Goal: Obtain resource: Obtain resource

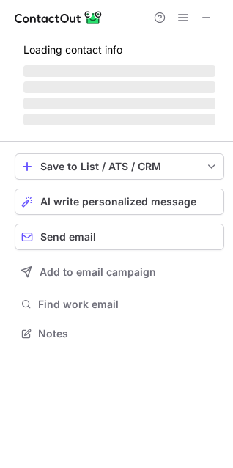
scroll to position [7, 7]
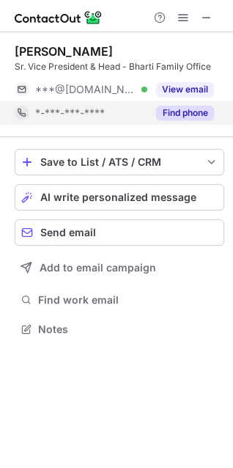
click at [177, 112] on button "Find phone" at bounding box center [185, 113] width 58 height 15
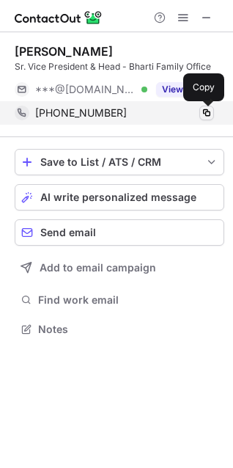
click at [205, 113] on span at bounding box center [207, 113] width 12 height 12
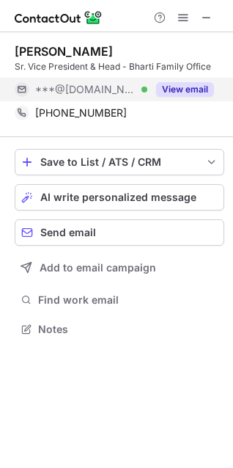
click at [180, 84] on button "View email" at bounding box center [185, 89] width 58 height 15
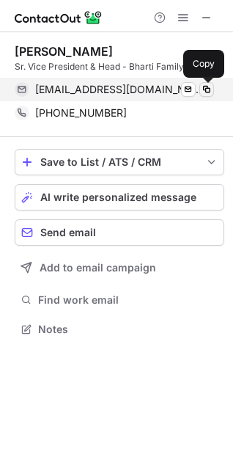
click at [207, 87] on span at bounding box center [207, 90] width 12 height 12
click at [205, 89] on span at bounding box center [207, 90] width 12 height 12
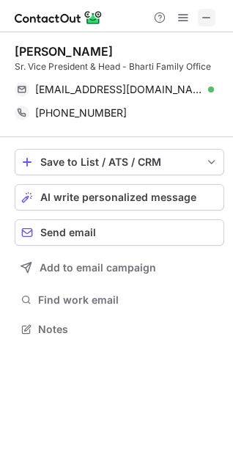
click at [207, 18] on span at bounding box center [207, 18] width 12 height 12
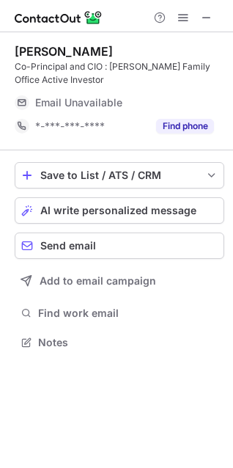
scroll to position [332, 233]
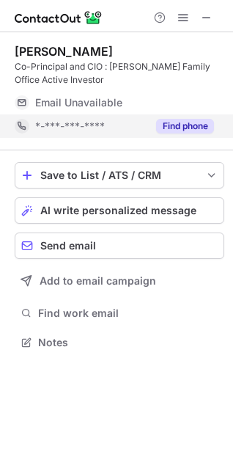
click at [189, 127] on button "Find phone" at bounding box center [185, 126] width 58 height 15
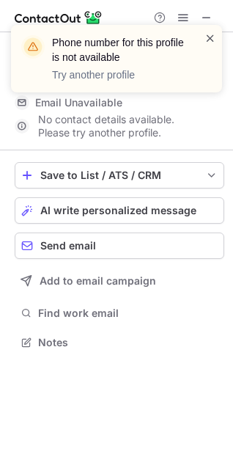
click at [208, 39] on span at bounding box center [211, 38] width 12 height 15
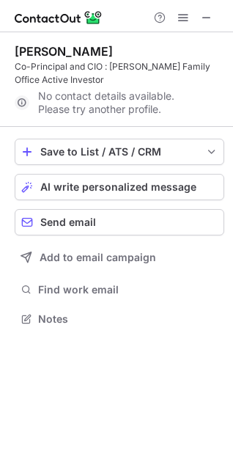
scroll to position [308, 233]
click at [206, 16] on span at bounding box center [207, 18] width 12 height 12
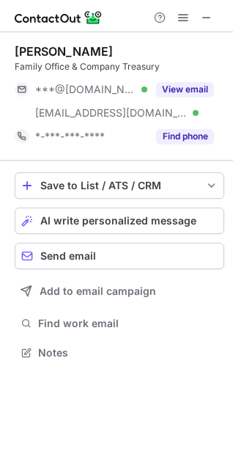
scroll to position [342, 233]
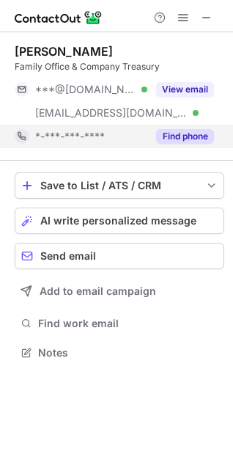
click at [196, 132] on button "Find phone" at bounding box center [185, 136] width 58 height 15
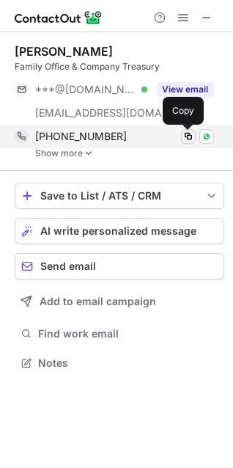
click at [189, 134] on span at bounding box center [189, 137] width 12 height 12
click at [184, 136] on span at bounding box center [189, 137] width 12 height 12
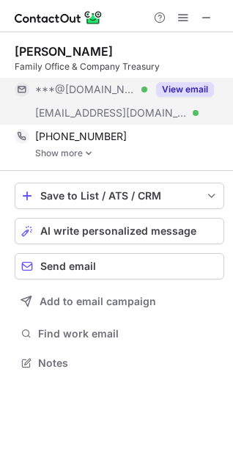
click at [170, 87] on button "View email" at bounding box center [185, 89] width 58 height 15
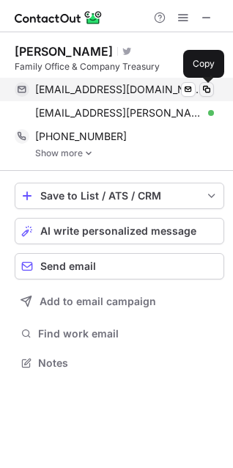
click at [213, 85] on button at bounding box center [207, 89] width 15 height 15
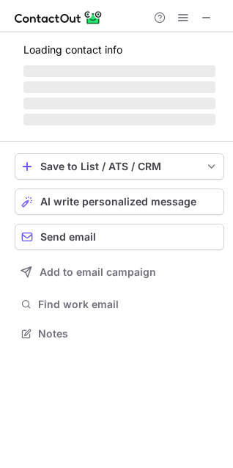
scroll to position [342, 233]
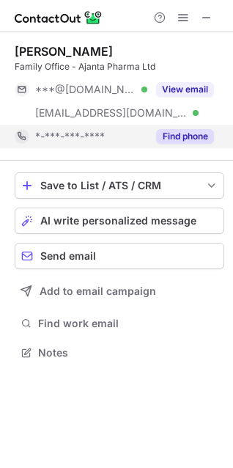
click at [180, 134] on button "Find phone" at bounding box center [185, 136] width 58 height 15
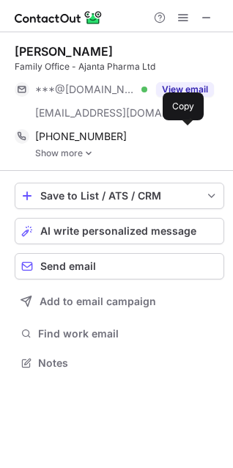
scroll to position [352, 233]
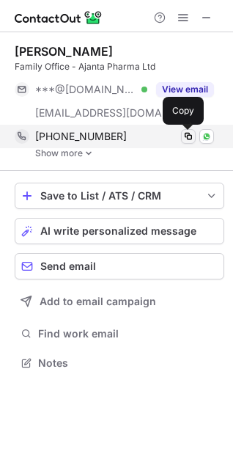
click at [187, 136] on span at bounding box center [189, 137] width 12 height 12
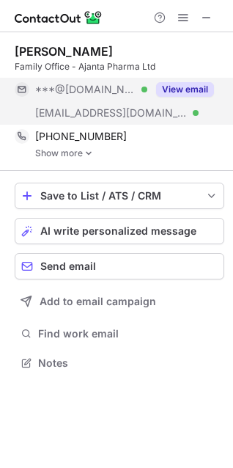
click at [178, 84] on button "View email" at bounding box center [185, 89] width 58 height 15
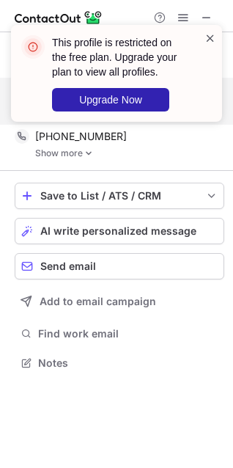
click at [208, 37] on span at bounding box center [211, 38] width 12 height 15
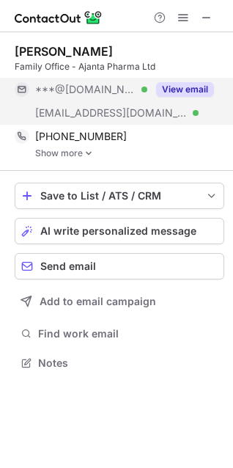
click at [149, 109] on span "***@ajantapharma.com" at bounding box center [111, 112] width 153 height 13
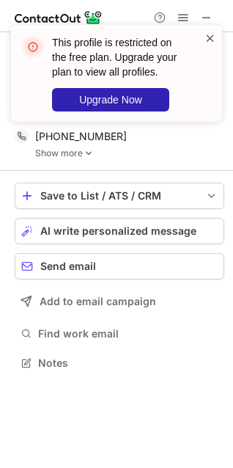
click at [213, 36] on span at bounding box center [211, 38] width 12 height 15
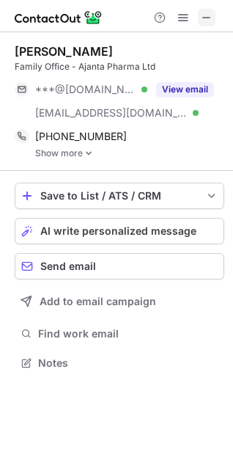
click at [208, 16] on span at bounding box center [207, 18] width 12 height 12
